Goal: Check status

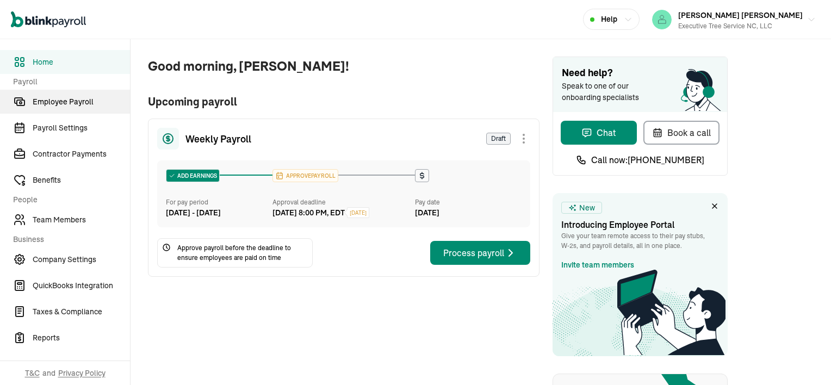
click at [62, 99] on span "Employee Payroll" at bounding box center [81, 101] width 97 height 11
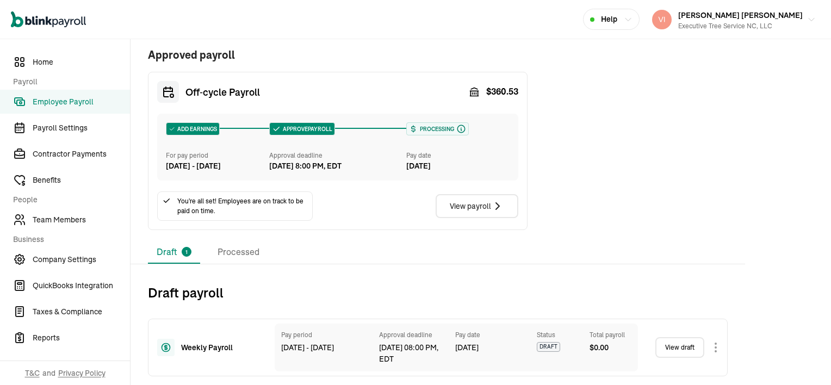
scroll to position [240, 0]
click at [222, 252] on li "Processed" at bounding box center [238, 252] width 59 height 23
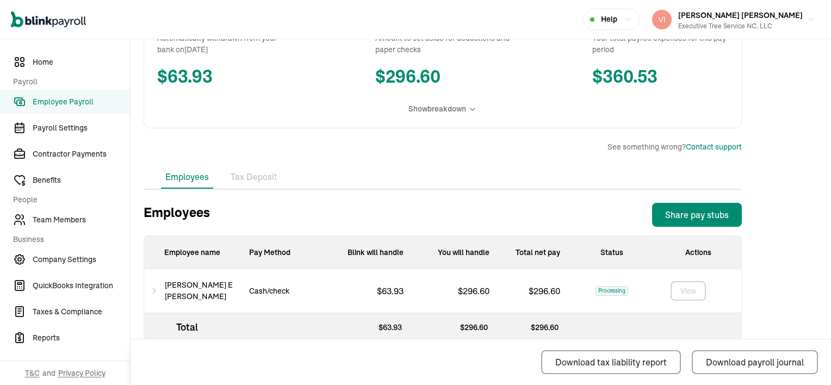
scroll to position [250, 0]
